Goal: Use online tool/utility: Utilize a website feature to perform a specific function

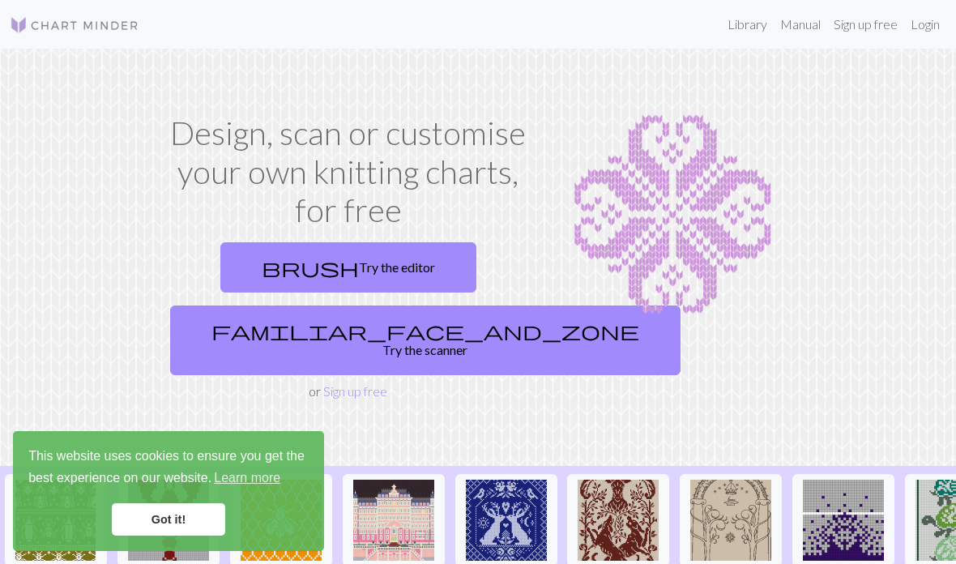
click at [918, 26] on link "Login" at bounding box center [925, 24] width 42 height 32
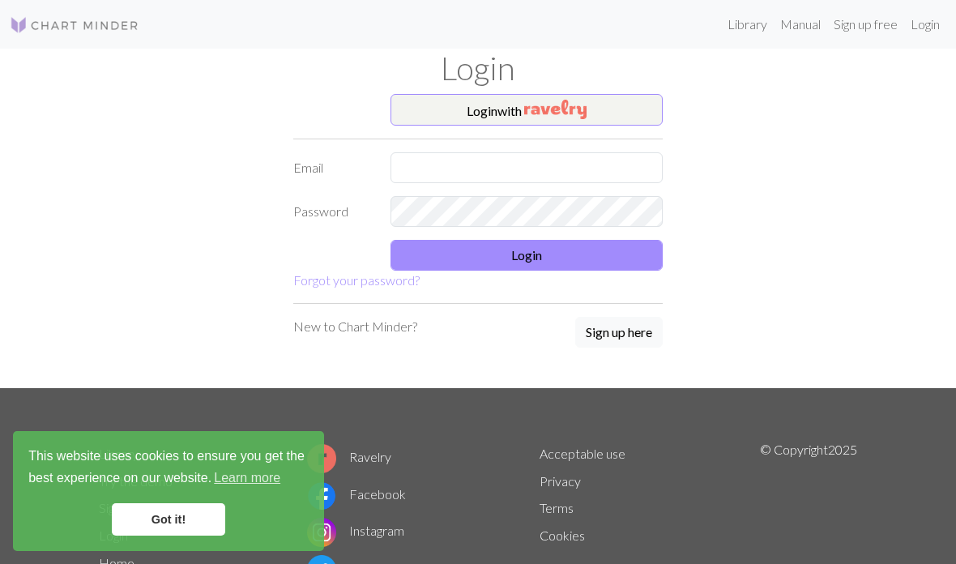
click at [601, 109] on button "Login with" at bounding box center [527, 110] width 272 height 32
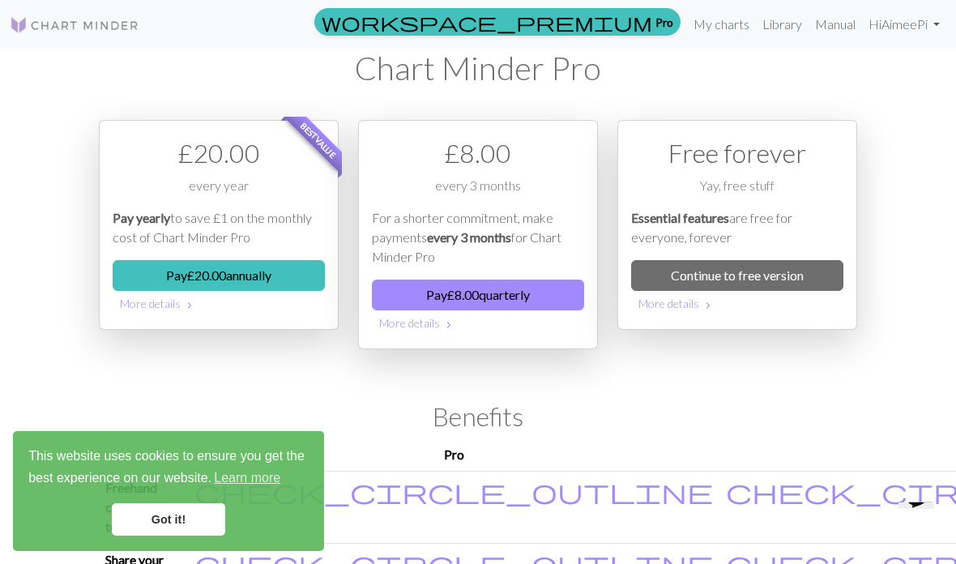
click at [719, 26] on link "My charts" at bounding box center [721, 24] width 69 height 32
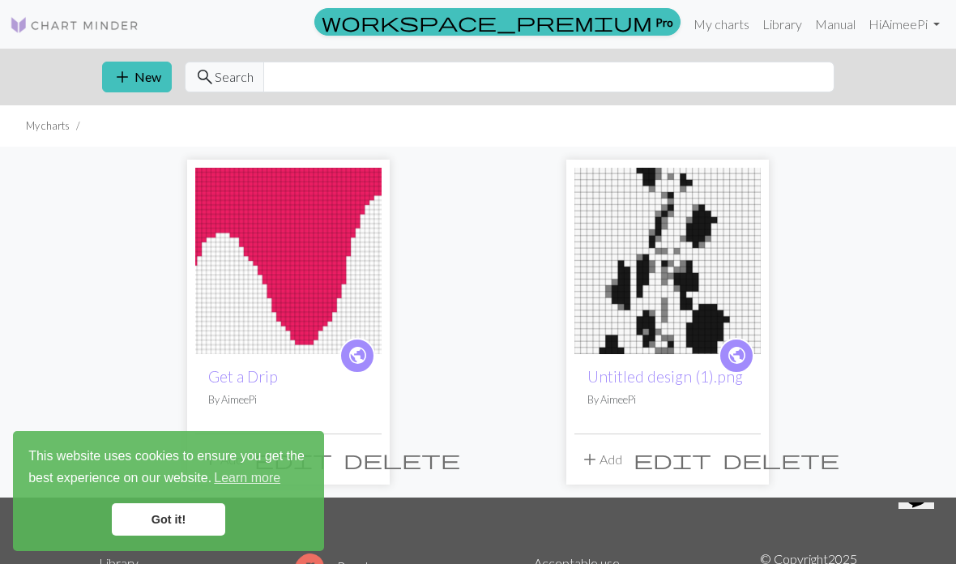
click at [326, 250] on img at bounding box center [288, 261] width 186 height 186
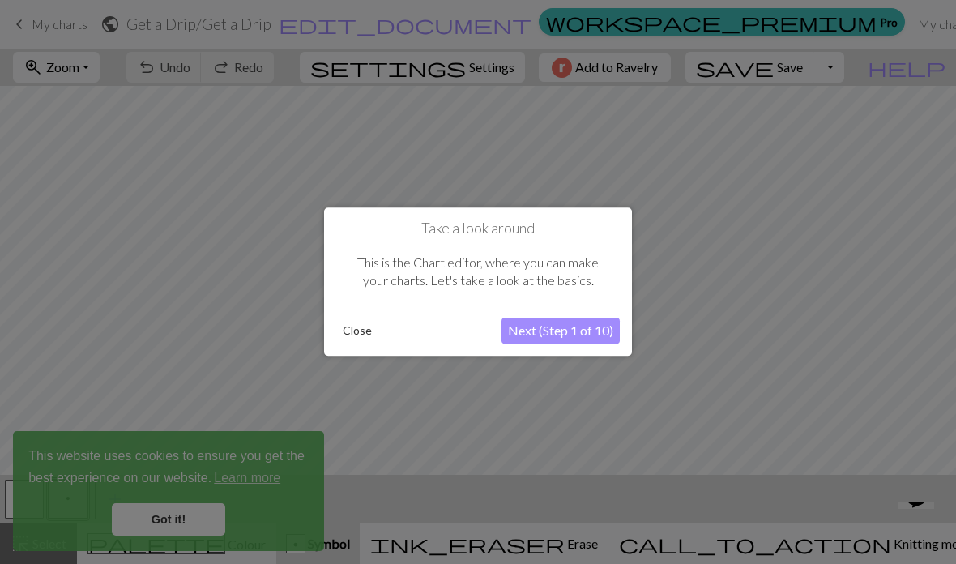
click at [361, 332] on button "Close" at bounding box center [357, 331] width 42 height 24
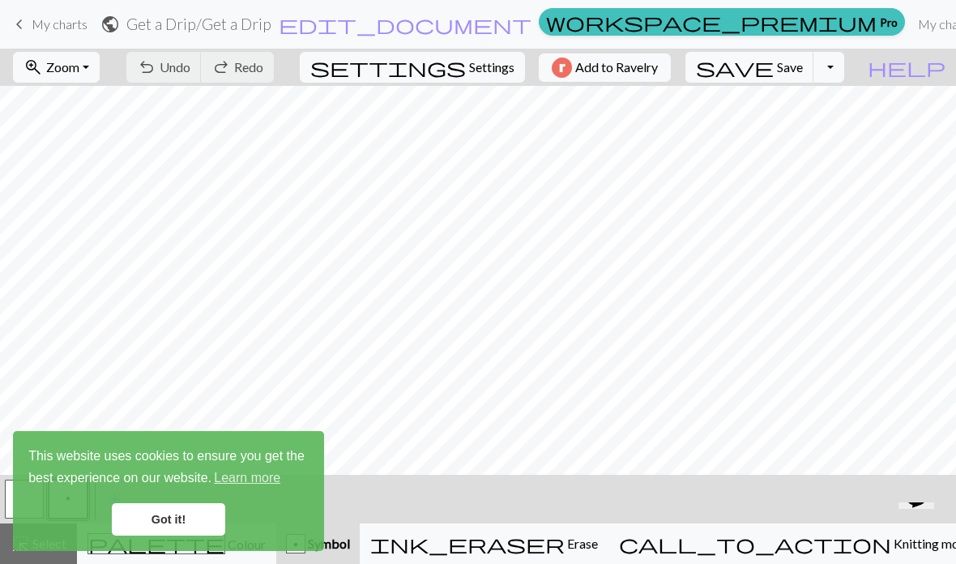
click at [186, 509] on link "Got it!" at bounding box center [168, 519] width 113 height 32
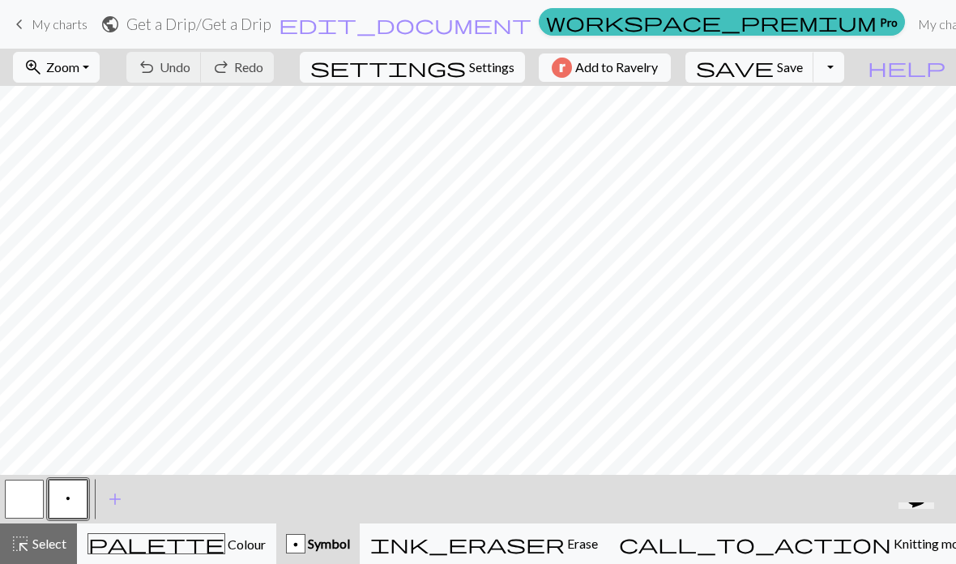
click at [891, 545] on span "Knitting mode" at bounding box center [932, 543] width 82 height 15
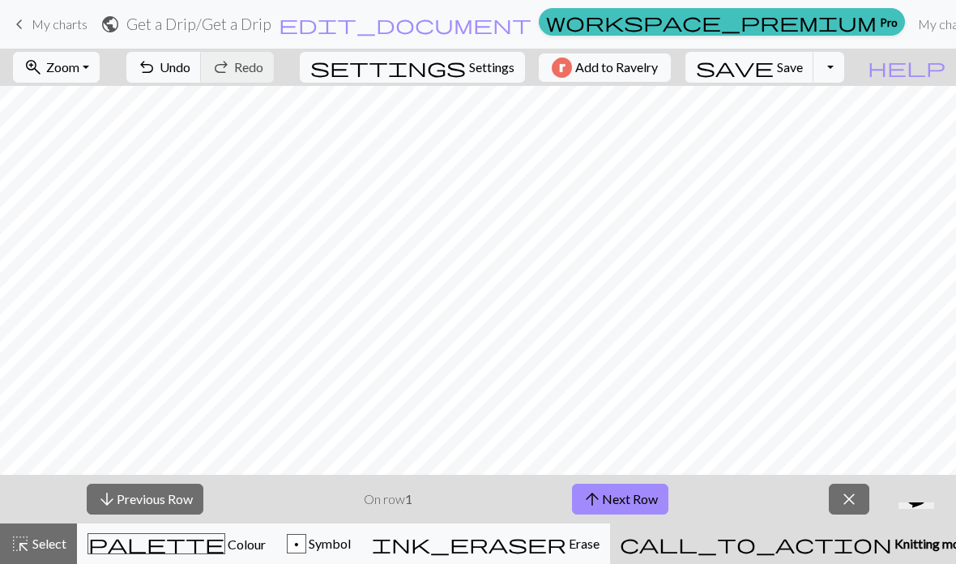
click at [625, 505] on button "arrow_upward Next Row" at bounding box center [620, 499] width 96 height 31
click at [625, 504] on button "arrow_upward Next Row" at bounding box center [620, 499] width 96 height 31
click at [623, 497] on button "arrow_upward Next Row" at bounding box center [620, 499] width 96 height 31
click at [624, 493] on button "arrow_upward Next Row" at bounding box center [620, 499] width 96 height 31
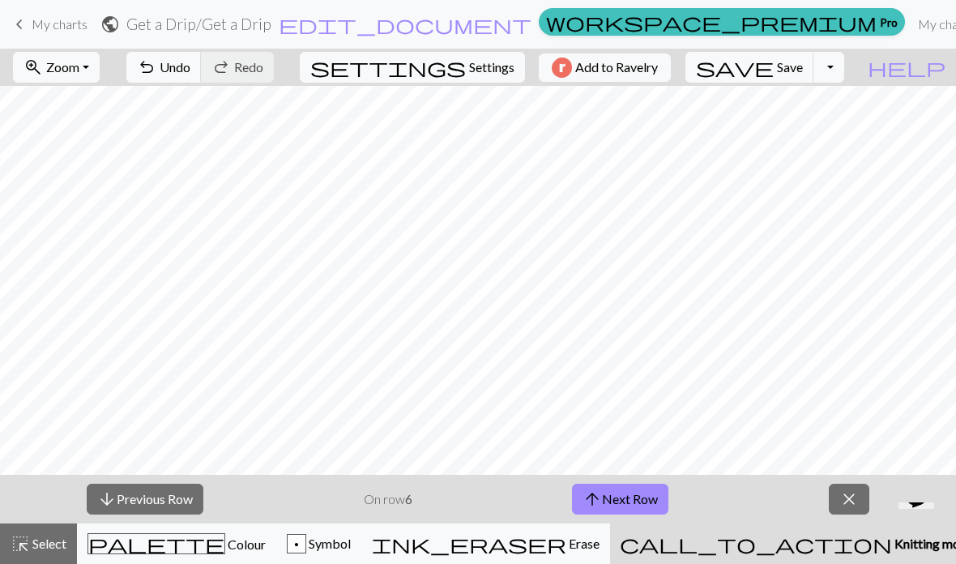
click at [624, 493] on button "arrow_upward Next Row" at bounding box center [620, 499] width 96 height 31
click at [623, 500] on button "arrow_upward Next Row" at bounding box center [620, 499] width 96 height 31
click at [621, 498] on button "arrow_upward Next Row" at bounding box center [620, 499] width 96 height 31
click at [620, 498] on button "arrow_upward Next Row" at bounding box center [623, 499] width 96 height 31
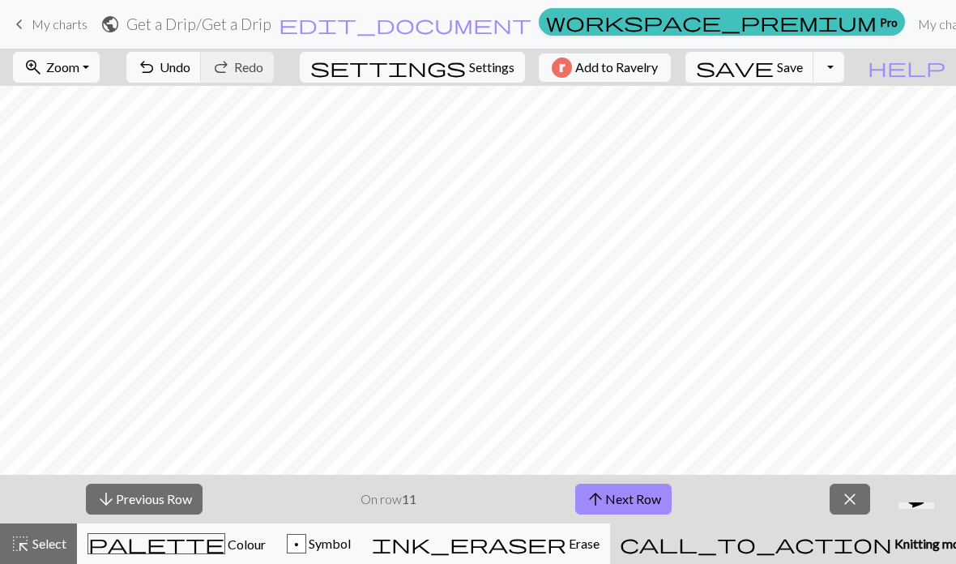
click at [621, 495] on button "arrow_upward Next Row" at bounding box center [623, 499] width 96 height 31
click at [621, 496] on button "arrow_upward Next Row" at bounding box center [623, 499] width 96 height 31
click at [610, 501] on button "arrow_upward Next Row" at bounding box center [623, 499] width 96 height 31
click at [610, 500] on button "arrow_upward Next Row" at bounding box center [623, 499] width 96 height 31
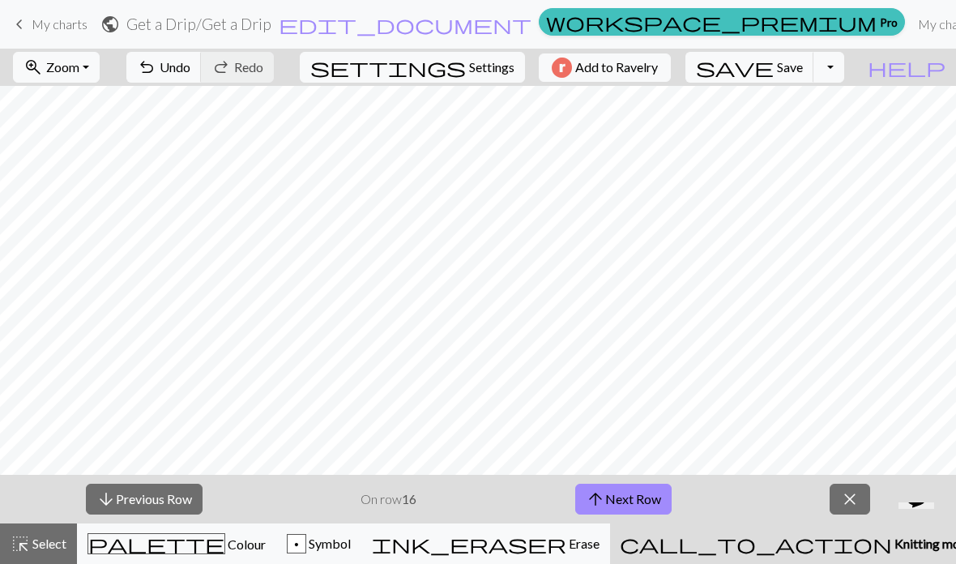
click at [621, 502] on button "arrow_upward Next Row" at bounding box center [623, 499] width 96 height 31
click at [621, 499] on button "arrow_upward Next Row" at bounding box center [623, 499] width 96 height 31
click at [621, 497] on button "arrow_upward Next Row" at bounding box center [623, 499] width 96 height 31
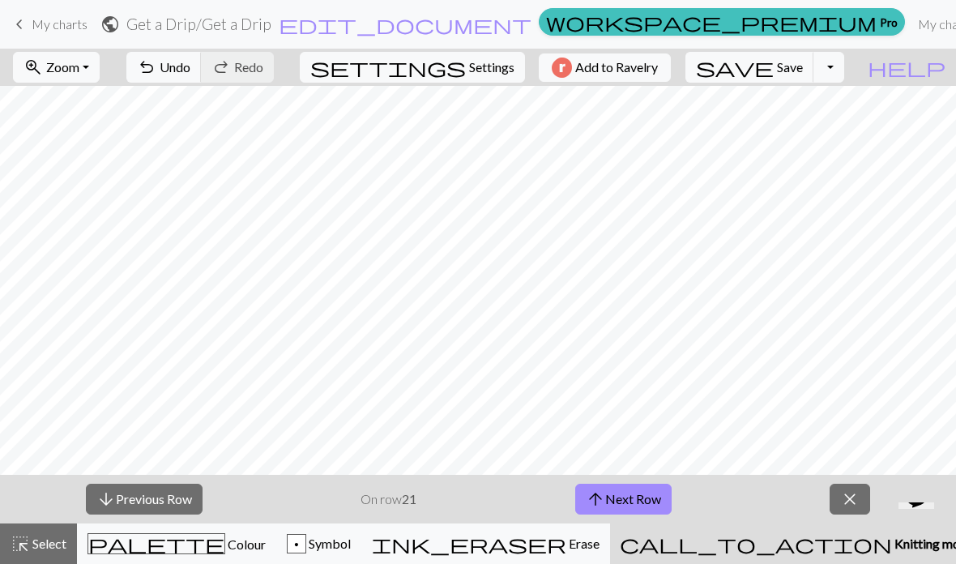
click at [620, 497] on button "arrow_upward Next Row" at bounding box center [623, 499] width 96 height 31
click at [619, 497] on button "arrow_upward Next Row" at bounding box center [623, 499] width 96 height 31
click at [620, 495] on button "arrow_upward Next Row" at bounding box center [623, 499] width 96 height 31
click at [619, 495] on button "arrow_upward Next Row" at bounding box center [623, 499] width 96 height 31
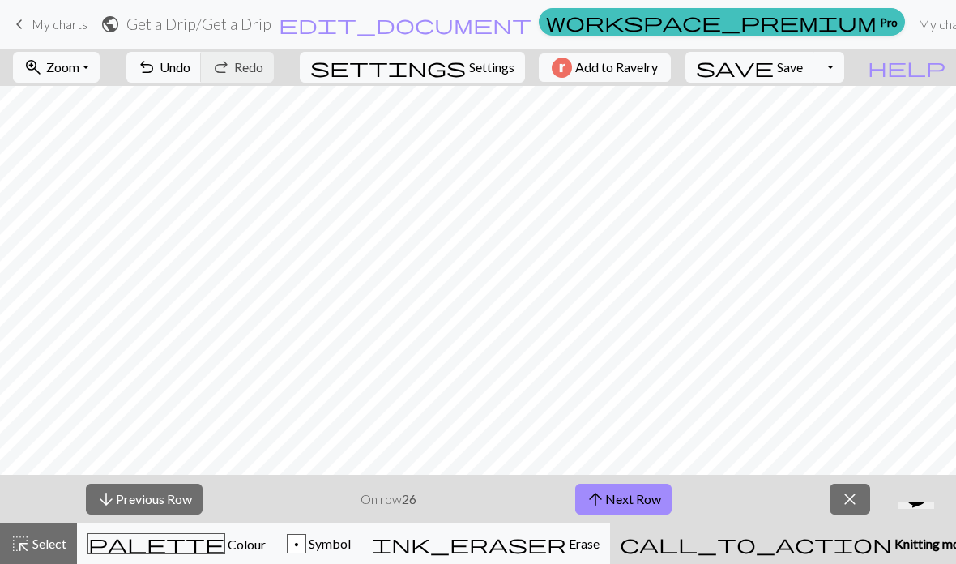
click at [621, 495] on button "arrow_upward Next Row" at bounding box center [623, 499] width 96 height 31
click at [623, 494] on button "arrow_upward Next Row" at bounding box center [623, 499] width 96 height 31
click at [622, 494] on button "arrow_upward Next Row" at bounding box center [623, 499] width 96 height 31
click at [627, 497] on button "arrow_upward Next Row" at bounding box center [623, 499] width 96 height 31
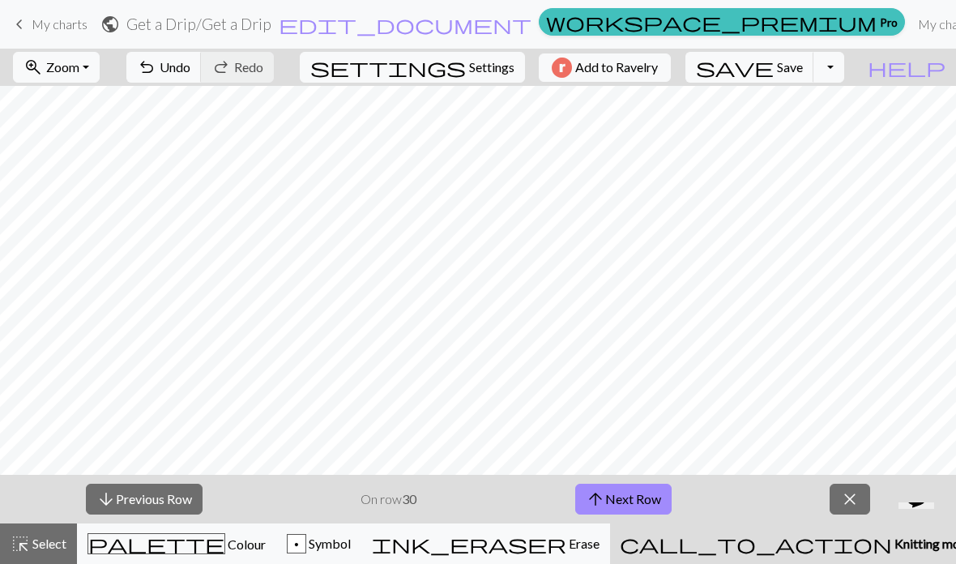
click at [627, 497] on button "arrow_upward Next Row" at bounding box center [623, 499] width 96 height 31
click at [626, 502] on button "arrow_upward Next Row" at bounding box center [623, 499] width 96 height 31
click at [626, 501] on button "arrow_upward Next Row" at bounding box center [623, 499] width 96 height 31
click at [629, 496] on button "arrow_upward Next Row" at bounding box center [623, 499] width 96 height 31
click at [629, 495] on button "arrow_upward Next Row" at bounding box center [623, 499] width 96 height 31
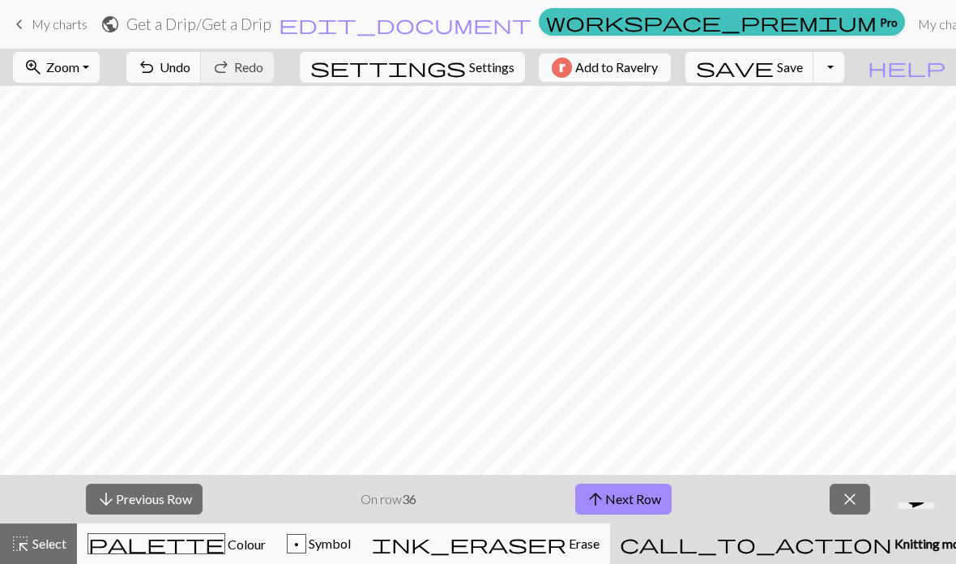
click at [630, 493] on button "arrow_upward Next Row" at bounding box center [623, 499] width 96 height 31
click at [629, 493] on button "arrow_upward Next Row" at bounding box center [623, 499] width 96 height 31
click at [632, 495] on button "arrow_upward Next Row" at bounding box center [623, 499] width 96 height 31
click at [631, 494] on button "arrow_upward Next Row" at bounding box center [623, 499] width 96 height 31
click at [633, 495] on button "arrow_upward Next Row" at bounding box center [623, 499] width 96 height 31
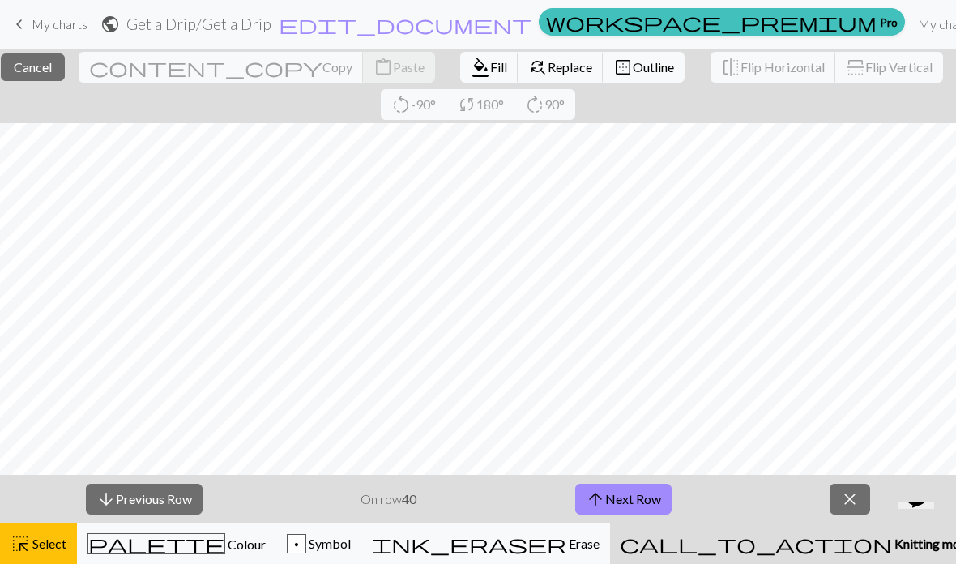
click at [39, 546] on span "Select" at bounding box center [48, 543] width 36 height 15
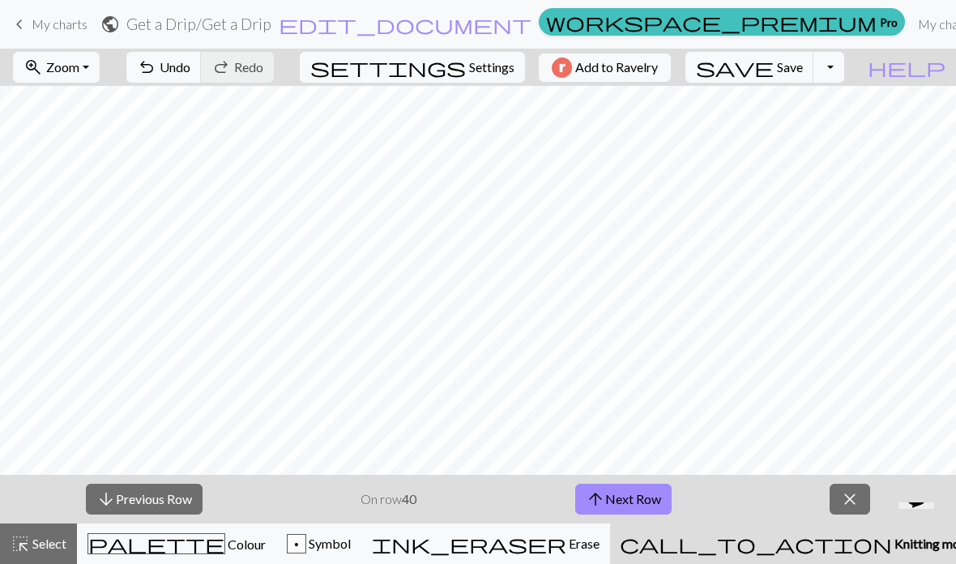
scroll to position [0, 2677]
click at [645, 502] on button "arrow_upward Next Row" at bounding box center [623, 499] width 96 height 31
click at [644, 501] on button "arrow_upward Next Row" at bounding box center [623, 499] width 96 height 31
click at [160, 498] on button "arrow_downward Previous Row" at bounding box center [144, 499] width 117 height 31
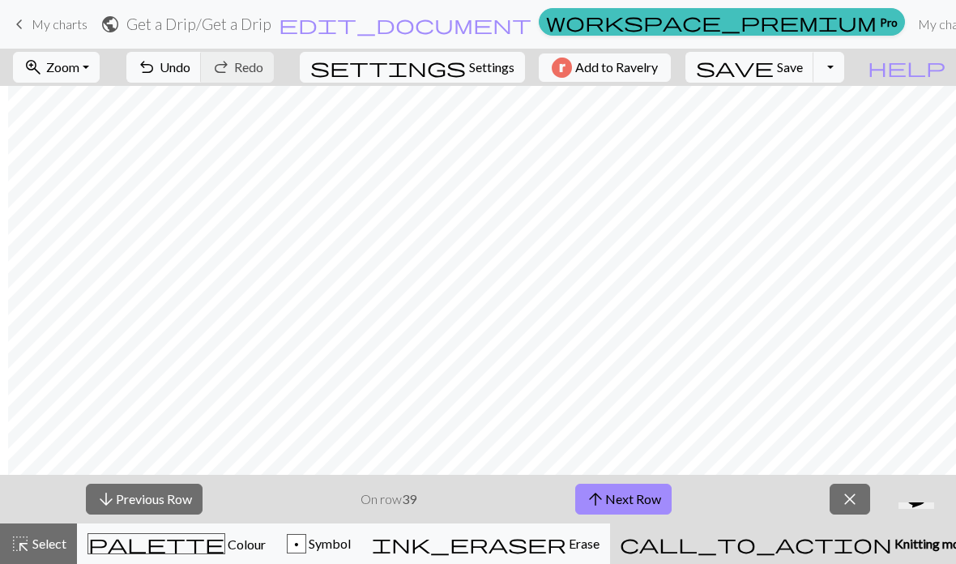
scroll to position [0, 2445]
